Goal: Task Accomplishment & Management: Manage account settings

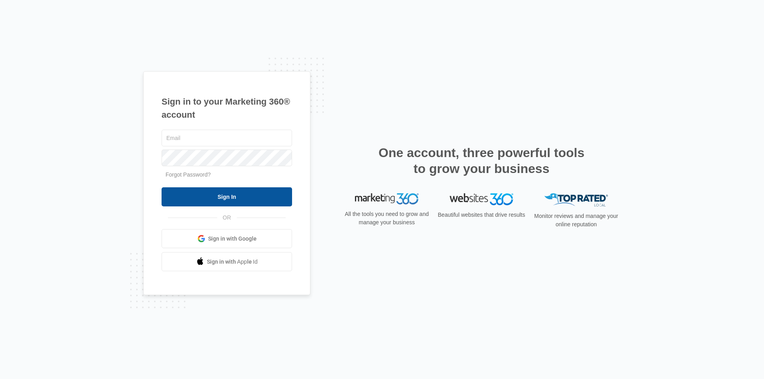
type input "[EMAIL_ADDRESS][DOMAIN_NAME]"
click at [208, 194] on input "Sign In" at bounding box center [227, 196] width 131 height 19
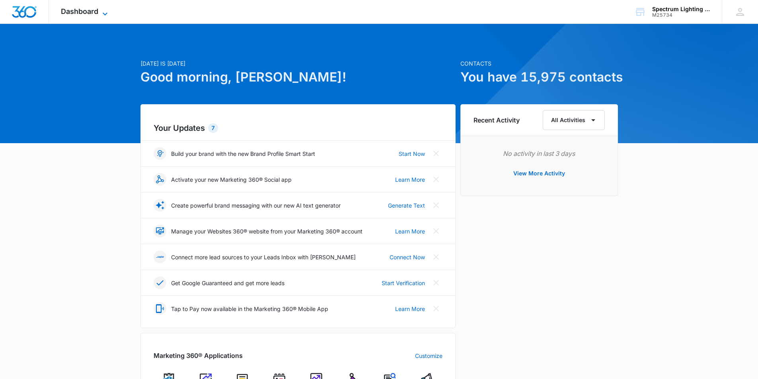
click at [90, 15] on span "Dashboard" at bounding box center [79, 11] width 37 height 8
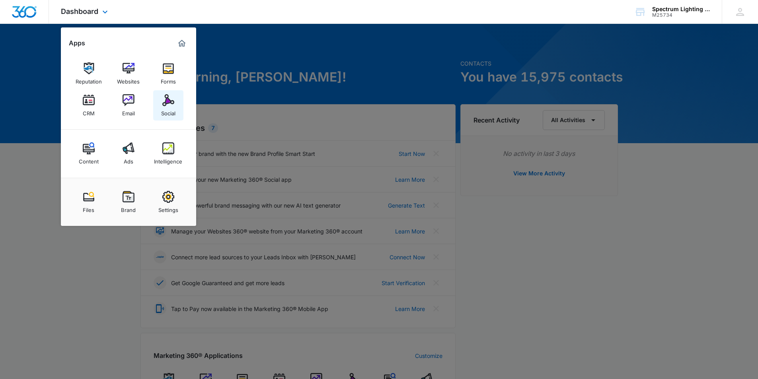
click at [170, 98] on img at bounding box center [168, 100] width 12 height 12
